Goal: Transaction & Acquisition: Purchase product/service

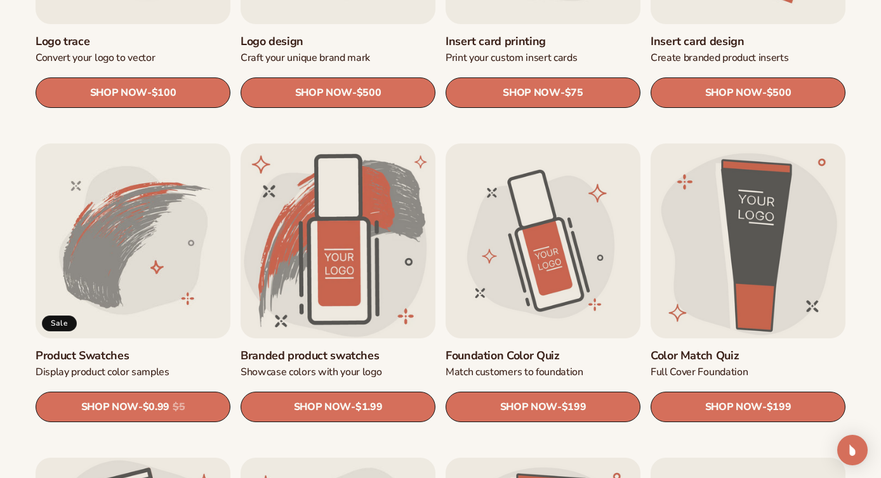
scroll to position [611, 0]
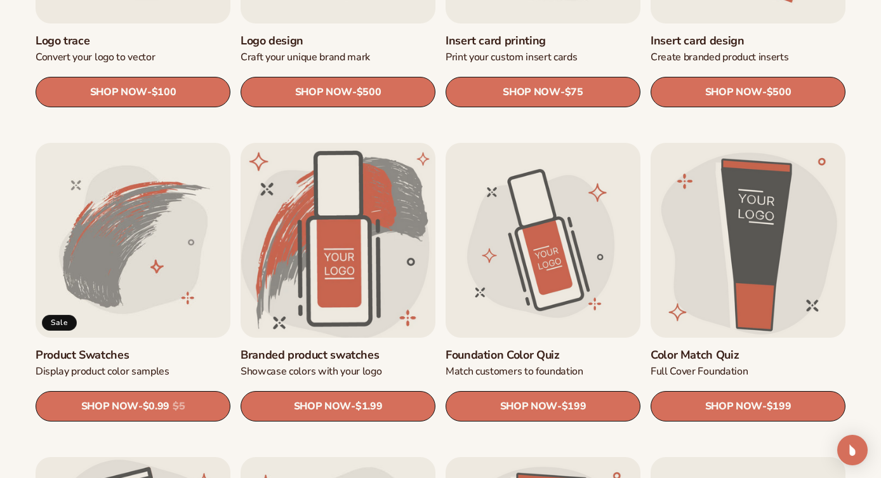
click at [364, 348] on link "Branded product swatches" at bounding box center [338, 355] width 195 height 15
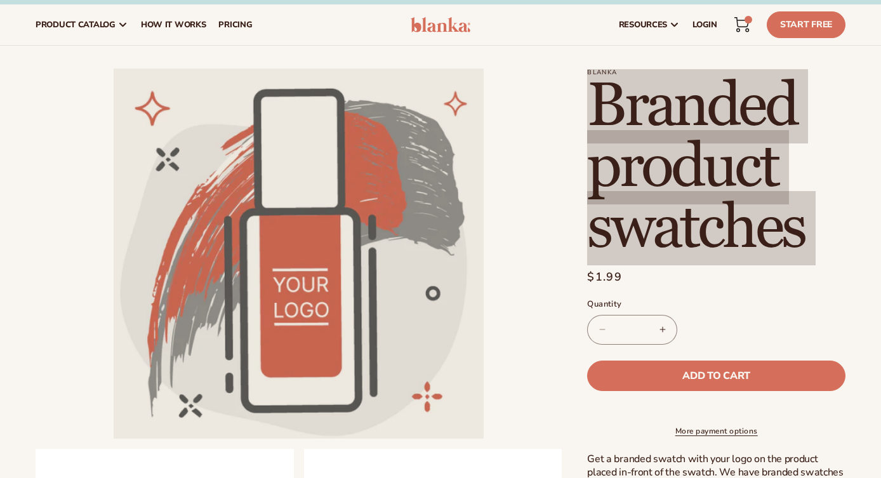
scroll to position [15, 0]
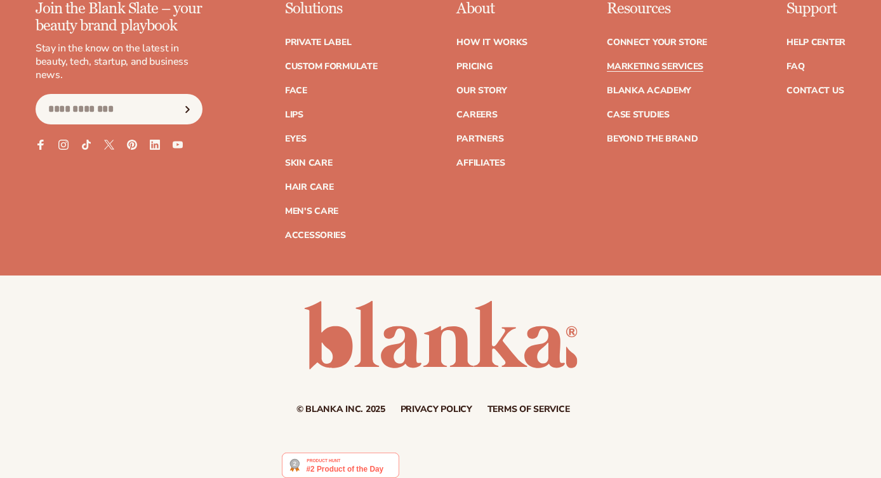
scroll to position [2888, 0]
drag, startPoint x: 663, startPoint y: 75, endPoint x: 418, endPoint y: 15, distance: 252.3
click at [663, 86] on link "Blanka Academy" at bounding box center [649, 90] width 84 height 9
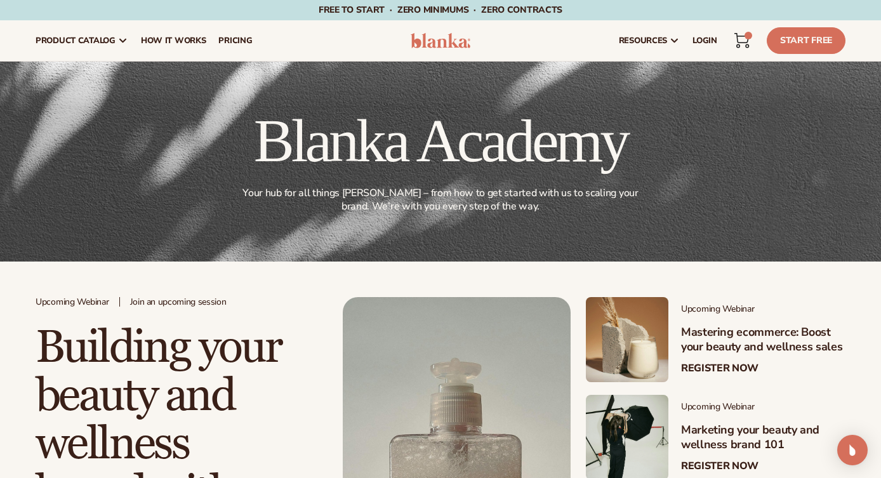
scroll to position [377, 0]
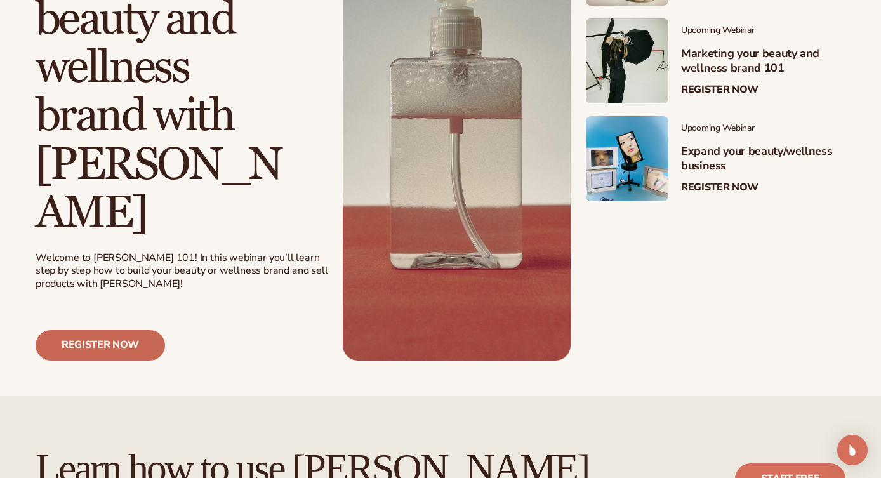
drag, startPoint x: 122, startPoint y: 297, endPoint x: 130, endPoint y: 291, distance: 10.0
click at [122, 330] on link "Register now" at bounding box center [101, 345] width 130 height 30
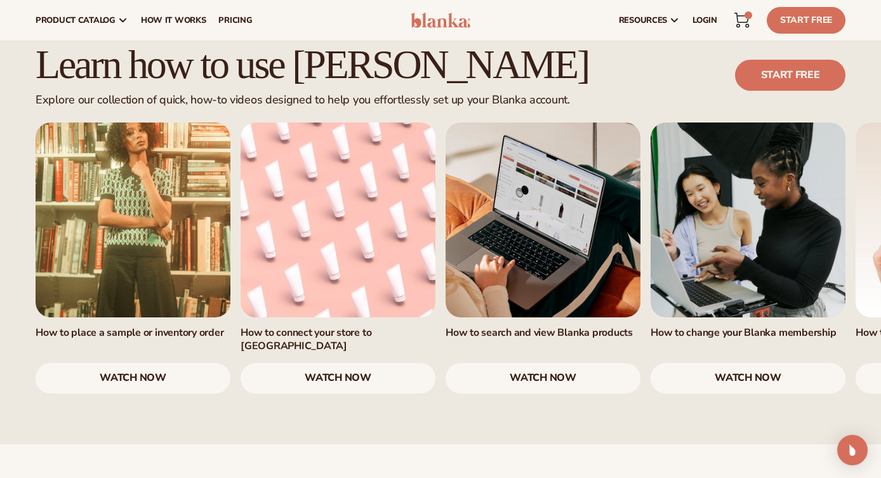
scroll to position [132, 0]
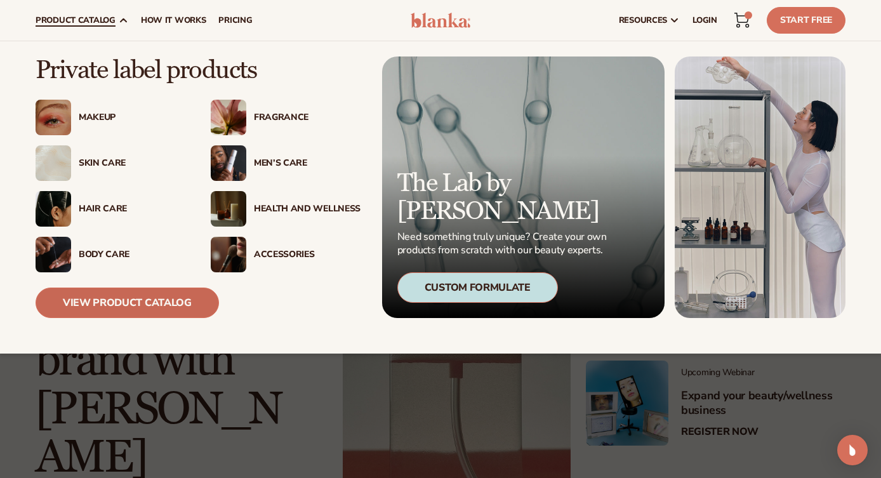
click at [112, 307] on link "View Product Catalog" at bounding box center [128, 303] width 184 height 30
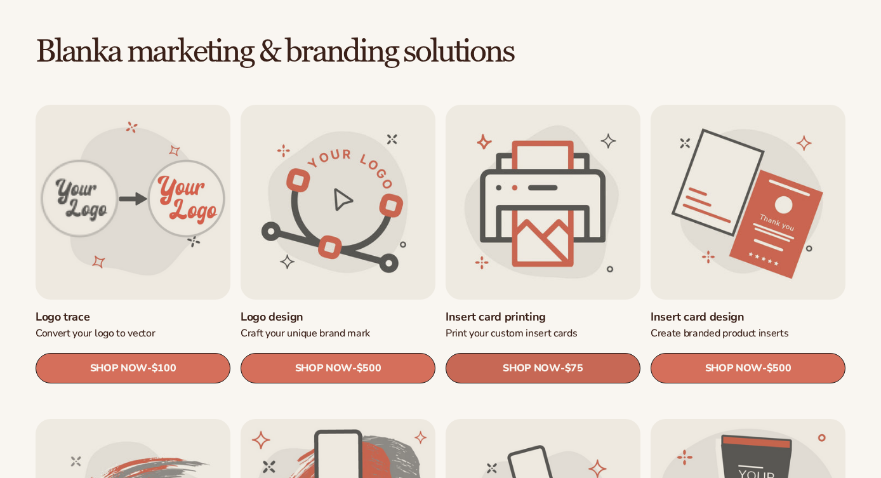
scroll to position [335, 0]
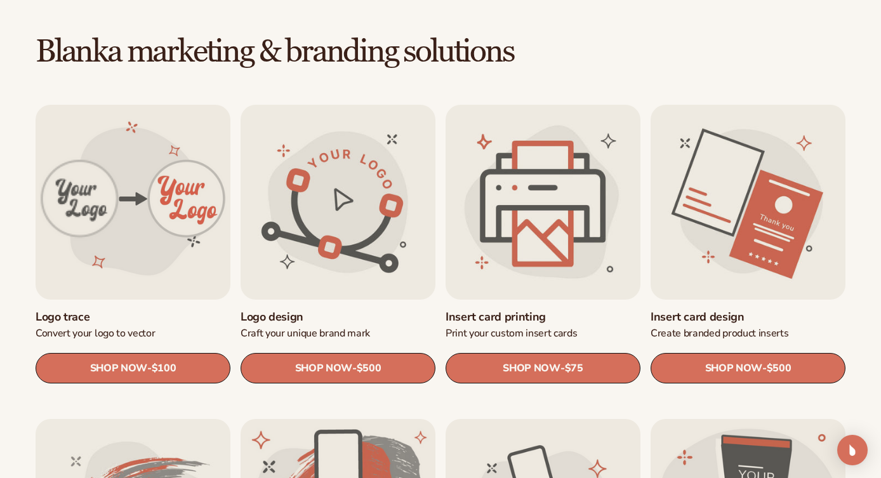
click at [549, 310] on link "Insert card printing" at bounding box center [543, 317] width 195 height 15
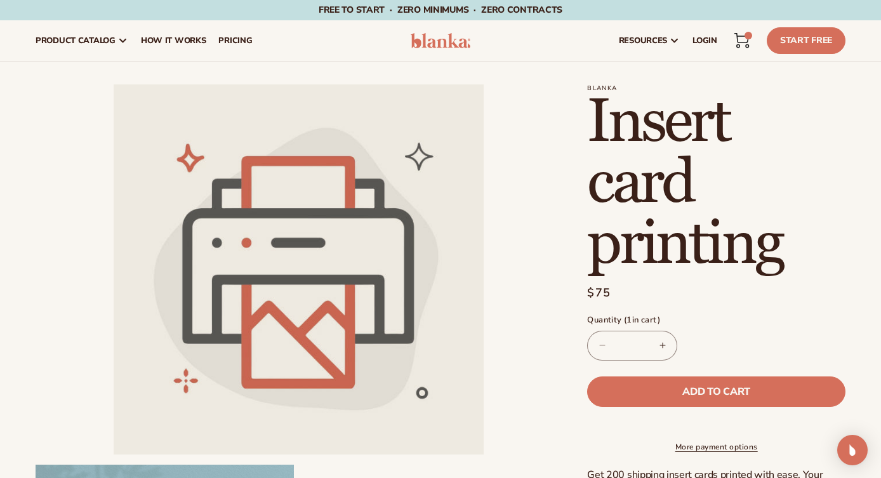
click at [695, 131] on h1 "Insert card printing" at bounding box center [716, 183] width 258 height 183
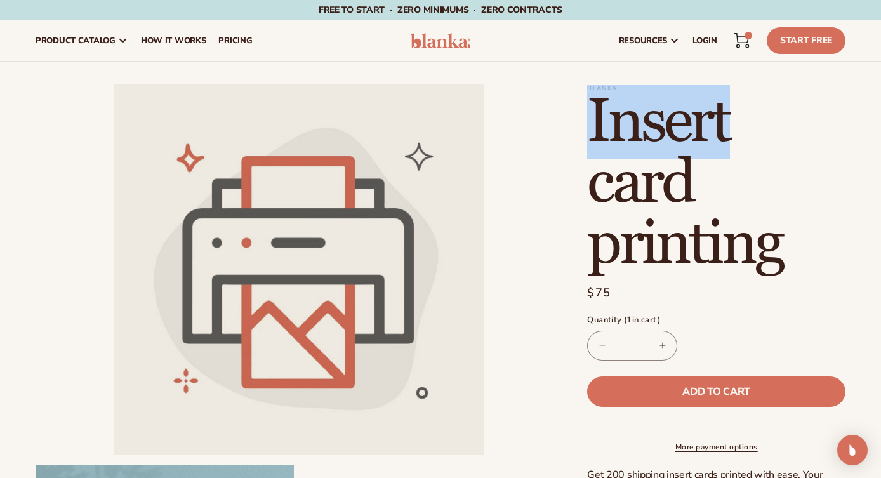
click at [695, 131] on h1 "Insert card printing" at bounding box center [716, 183] width 258 height 183
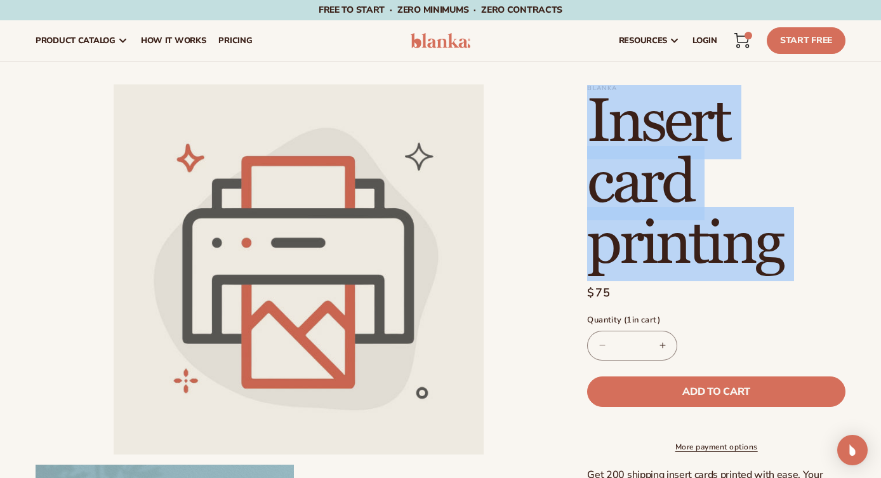
click at [695, 131] on h1 "Insert card printing" at bounding box center [716, 183] width 258 height 183
copy section "Insert card printing Insert card printing"
click at [641, 112] on h1 "Insert card printing" at bounding box center [716, 183] width 258 height 183
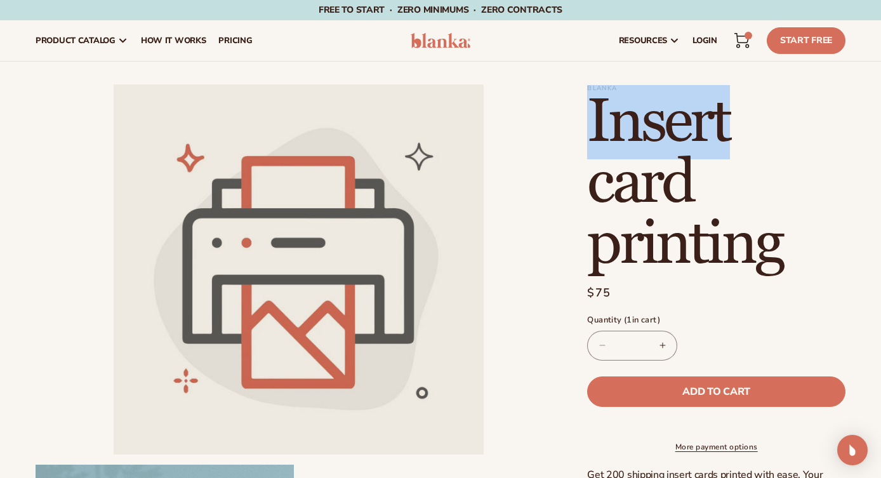
click at [641, 112] on h1 "Insert card printing" at bounding box center [716, 183] width 258 height 183
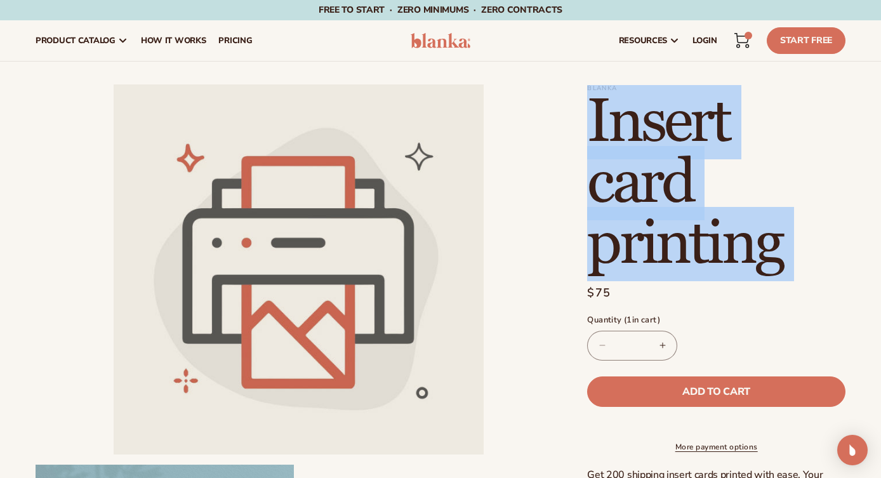
click at [641, 112] on h1 "Insert card printing" at bounding box center [716, 183] width 258 height 183
copy section "Insert card printing Insert card printing"
